Goal: Transaction & Acquisition: Purchase product/service

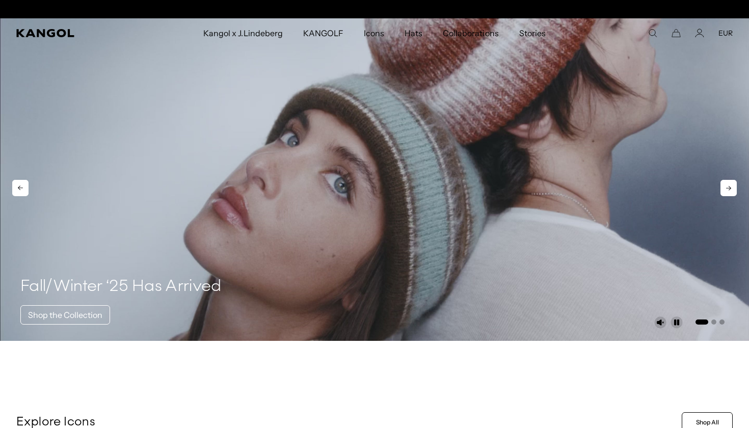
scroll to position [0, 210]
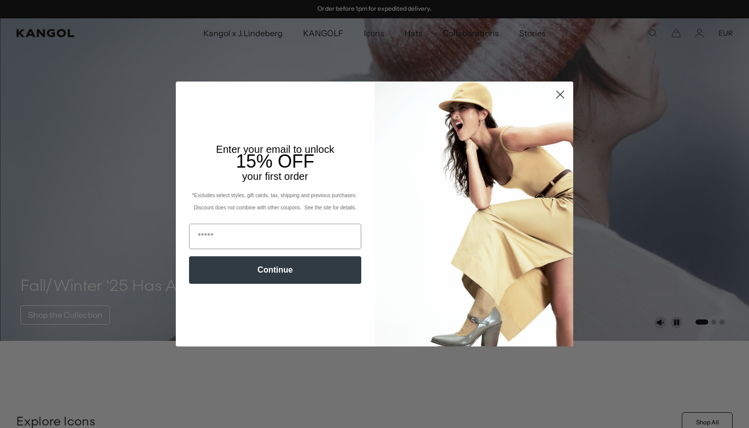
click at [567, 89] on circle "Close dialog" at bounding box center [560, 94] width 17 height 17
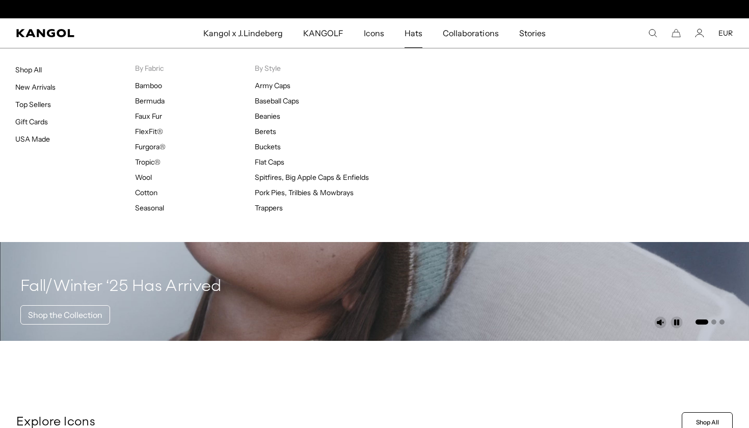
scroll to position [0, 0]
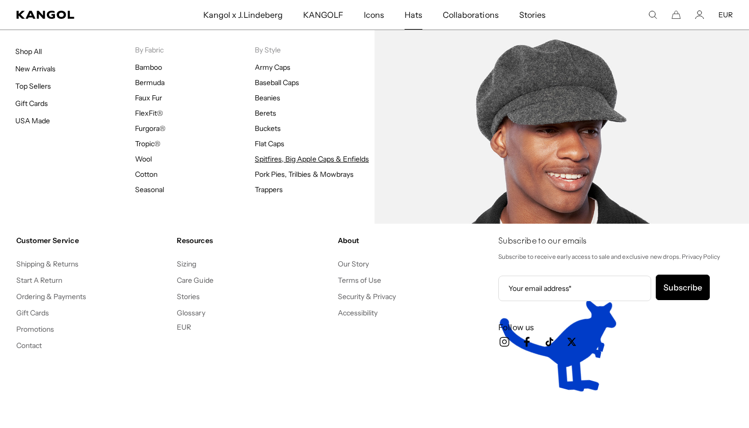
click at [280, 155] on link "Spitfires, Big Apple Caps & Enfields" at bounding box center [312, 158] width 114 height 9
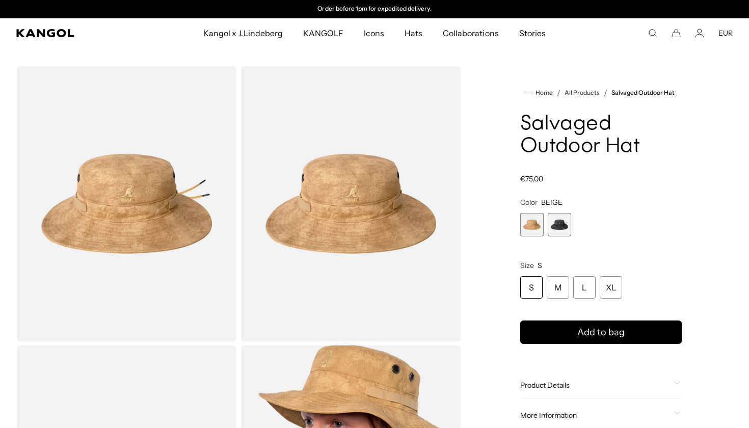
click at [556, 217] on span "2 of 2" at bounding box center [559, 224] width 23 height 23
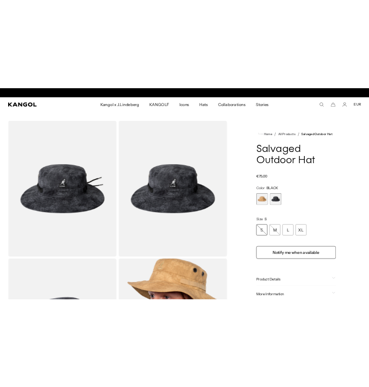
scroll to position [0, 210]
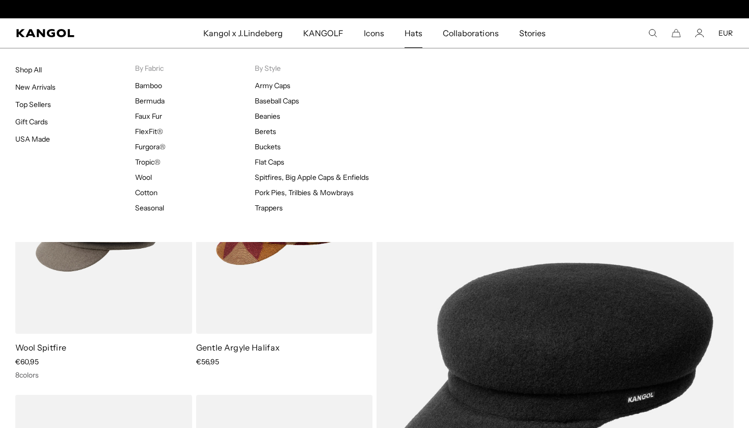
scroll to position [0, 210]
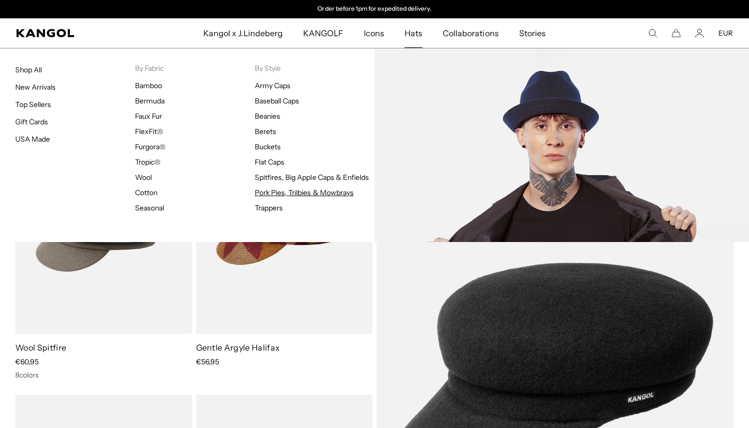
click at [282, 196] on link "Pork Pies, Trilbies & Mowbrays" at bounding box center [304, 192] width 99 height 9
